Goal: Book appointment/travel/reservation

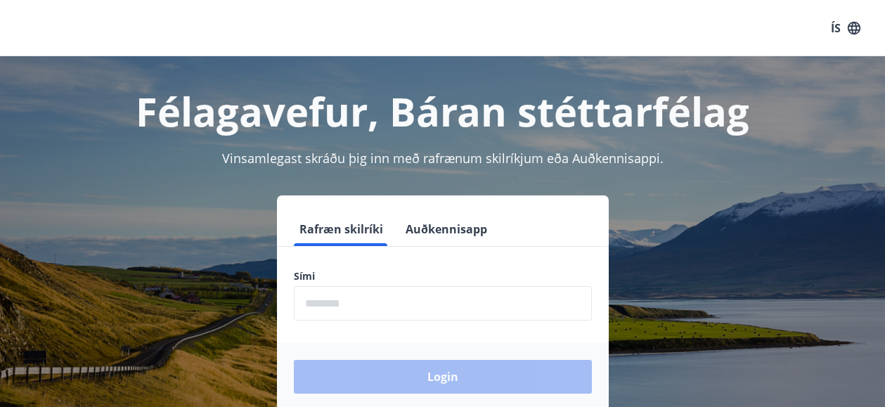
click at [384, 303] on input "phone" at bounding box center [443, 303] width 298 height 34
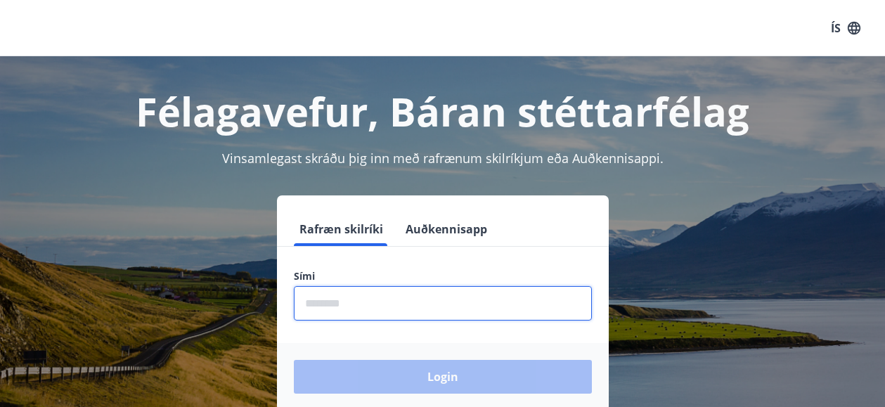
type input "********"
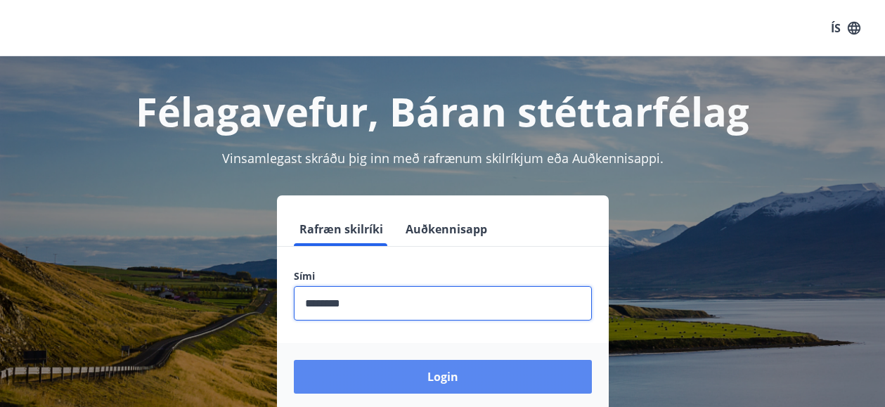
click at [447, 382] on button "Login" at bounding box center [443, 377] width 298 height 34
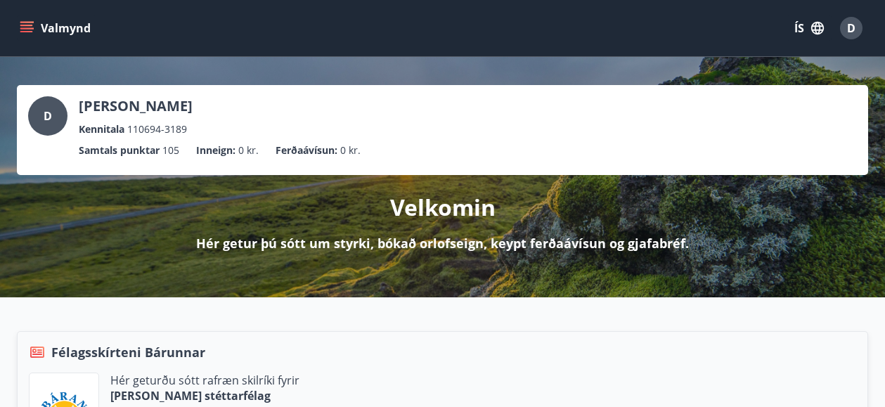
click at [24, 23] on icon "menu" at bounding box center [27, 22] width 15 height 1
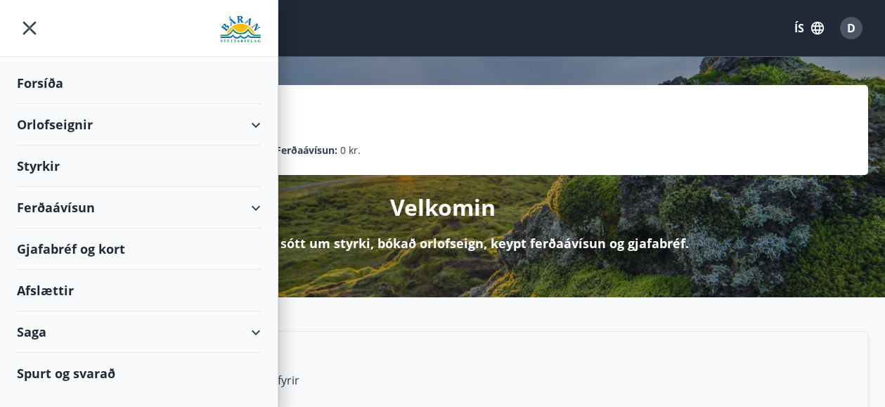
click at [78, 126] on div "Orlofseignir" at bounding box center [139, 124] width 244 height 41
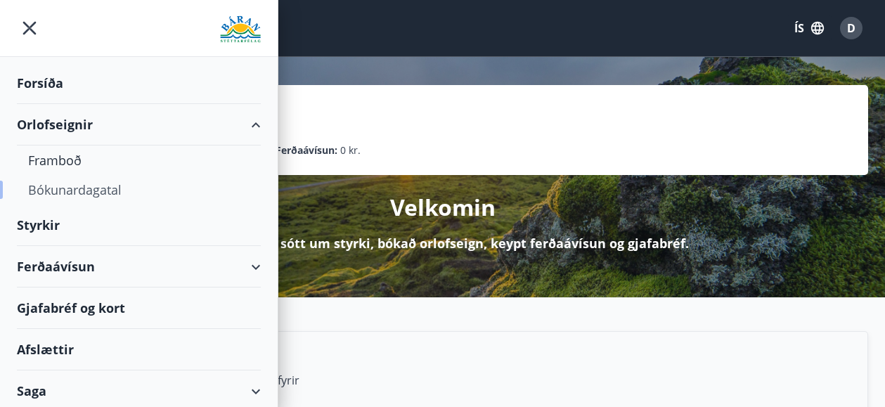
click at [82, 191] on div "Bókunardagatal" at bounding box center [139, 190] width 222 height 30
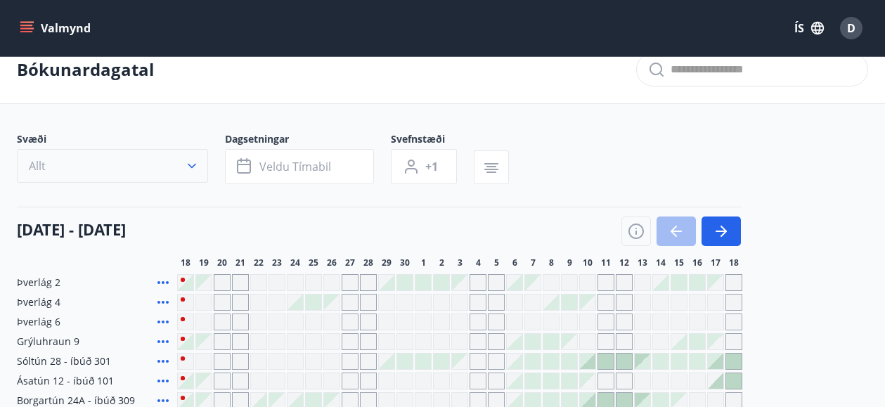
scroll to position [25, 0]
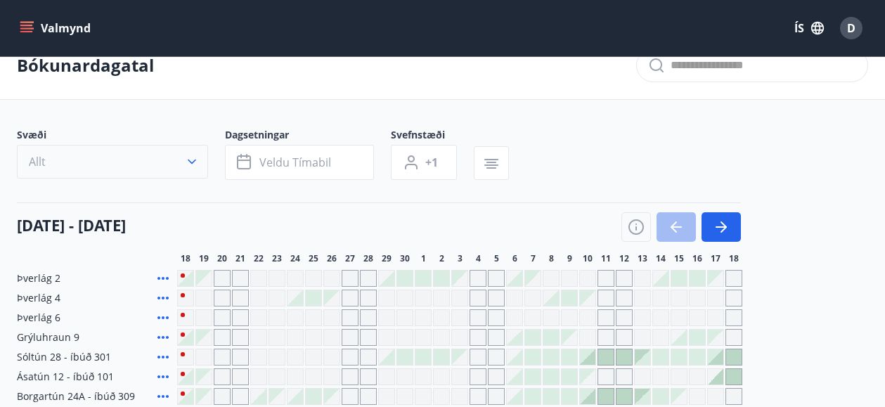
click at [94, 164] on button "Allt" at bounding box center [112, 162] width 191 height 34
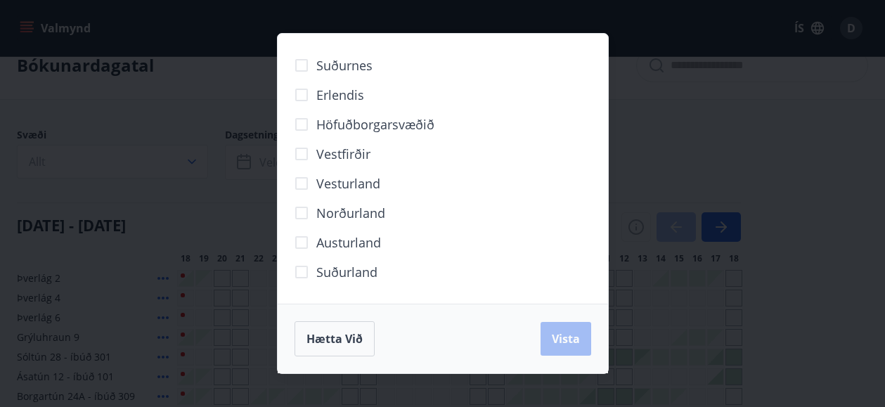
click at [358, 120] on span "Höfuðborgarsvæðið" at bounding box center [375, 124] width 118 height 18
click at [568, 340] on span "Vista" at bounding box center [566, 338] width 28 height 15
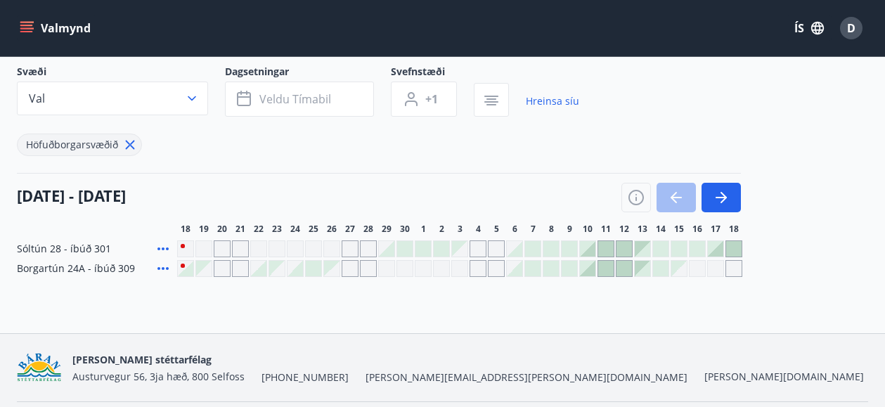
scroll to position [92, 0]
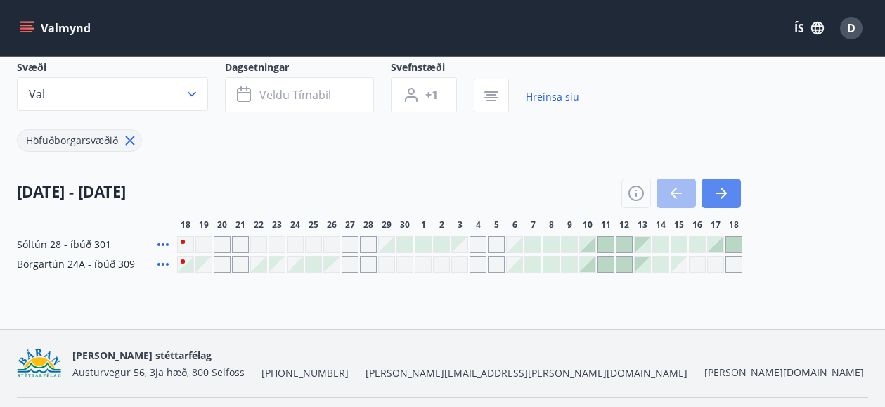
click at [717, 200] on icon "button" at bounding box center [721, 193] width 17 height 17
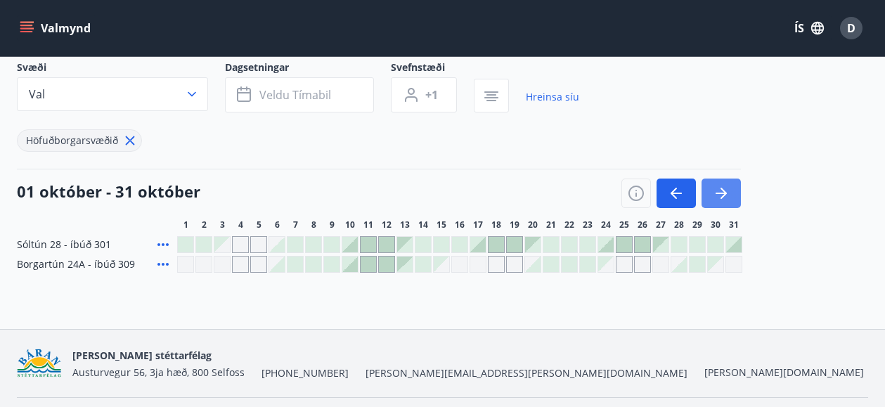
click at [717, 200] on icon "button" at bounding box center [721, 193] width 17 height 17
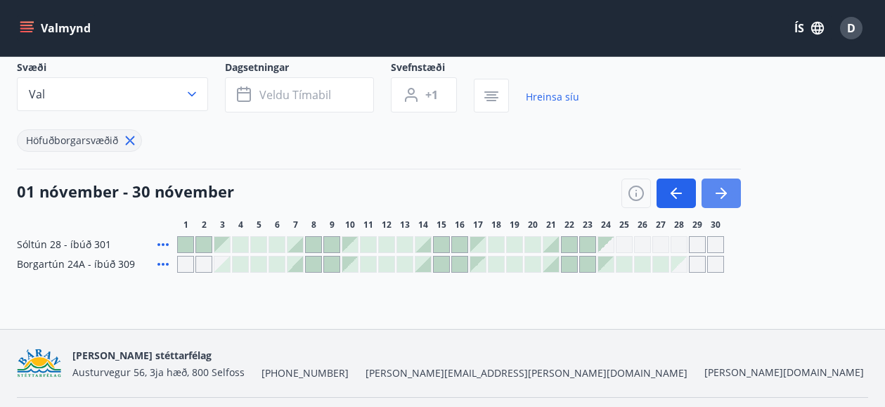
click at [717, 200] on icon "button" at bounding box center [721, 193] width 17 height 17
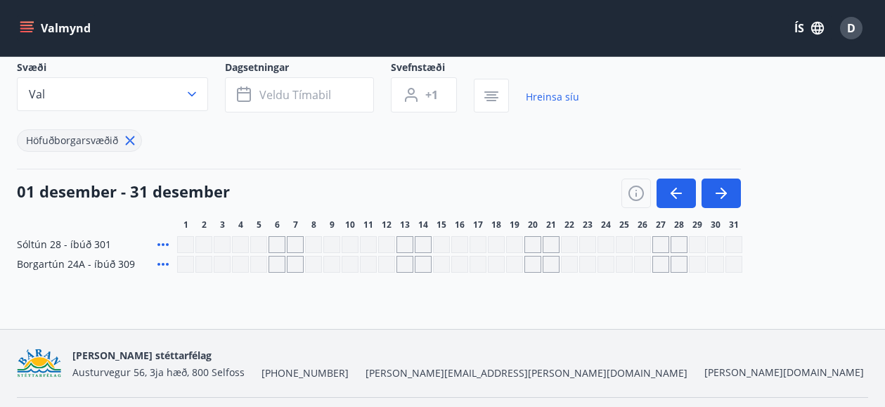
click at [657, 250] on div "Gráir dagar eru ekki bókanlegir" at bounding box center [661, 244] width 17 height 17
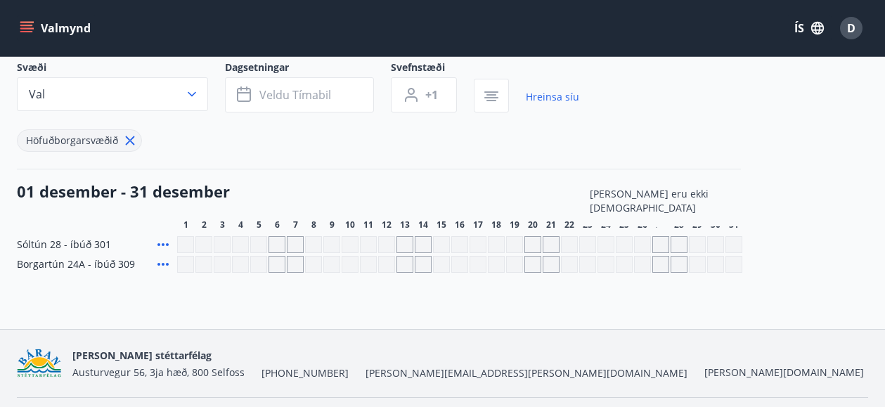
click at [719, 188] on icon "button" at bounding box center [721, 193] width 17 height 17
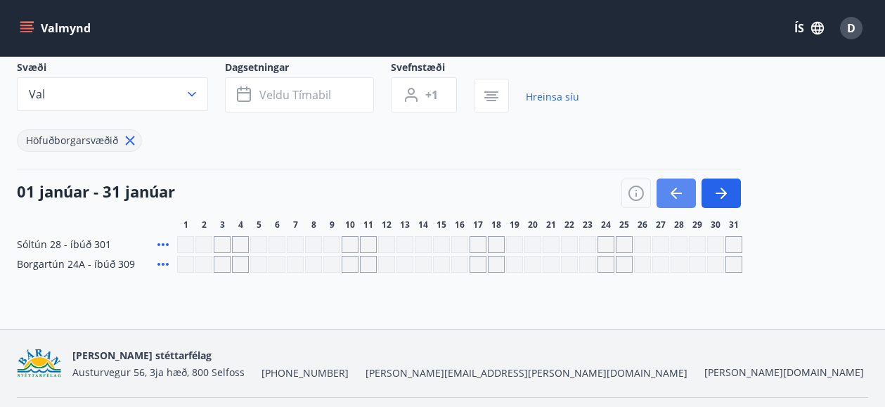
click at [670, 191] on icon "button" at bounding box center [676, 193] width 17 height 17
